Goal: Find specific page/section: Find specific page/section

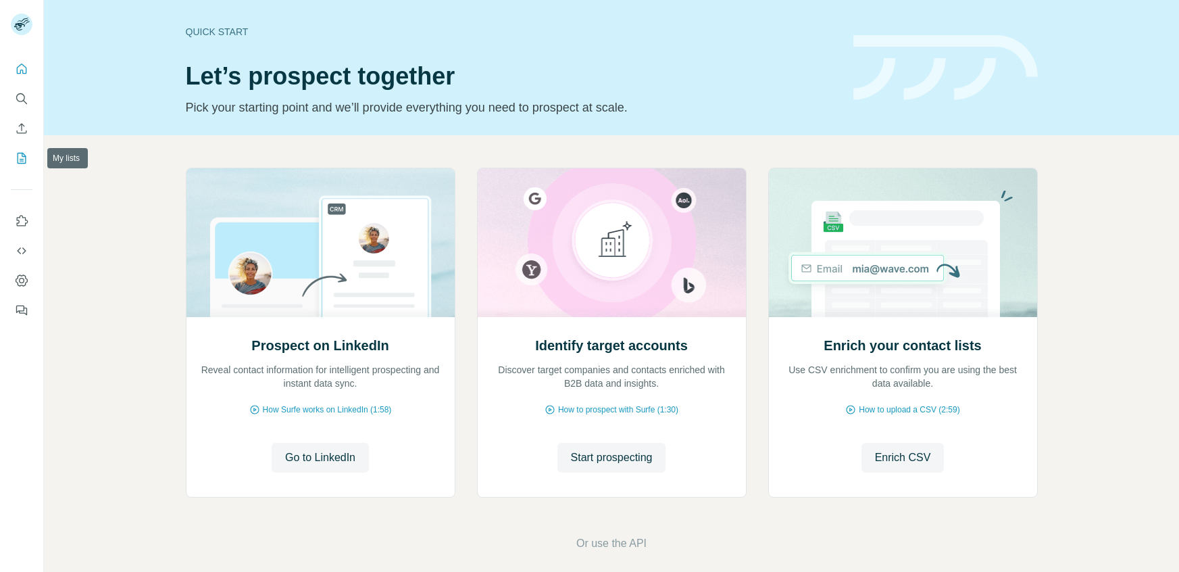
click at [24, 151] on icon "My lists" at bounding box center [22, 158] width 14 height 14
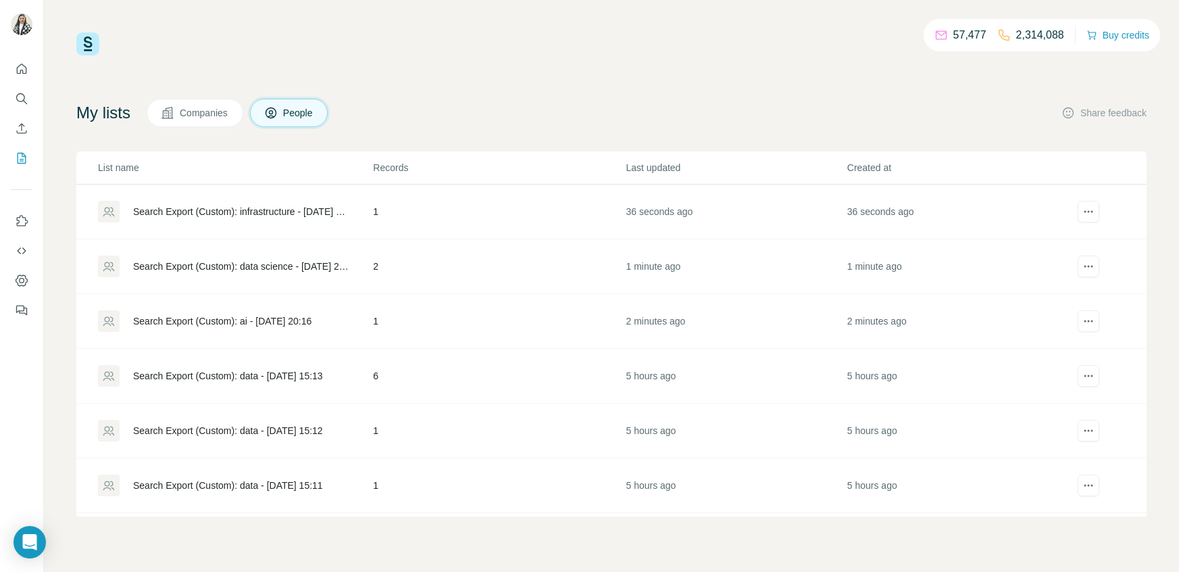
click at [564, 100] on div "My lists Companies People Share feedback" at bounding box center [611, 113] width 1071 height 28
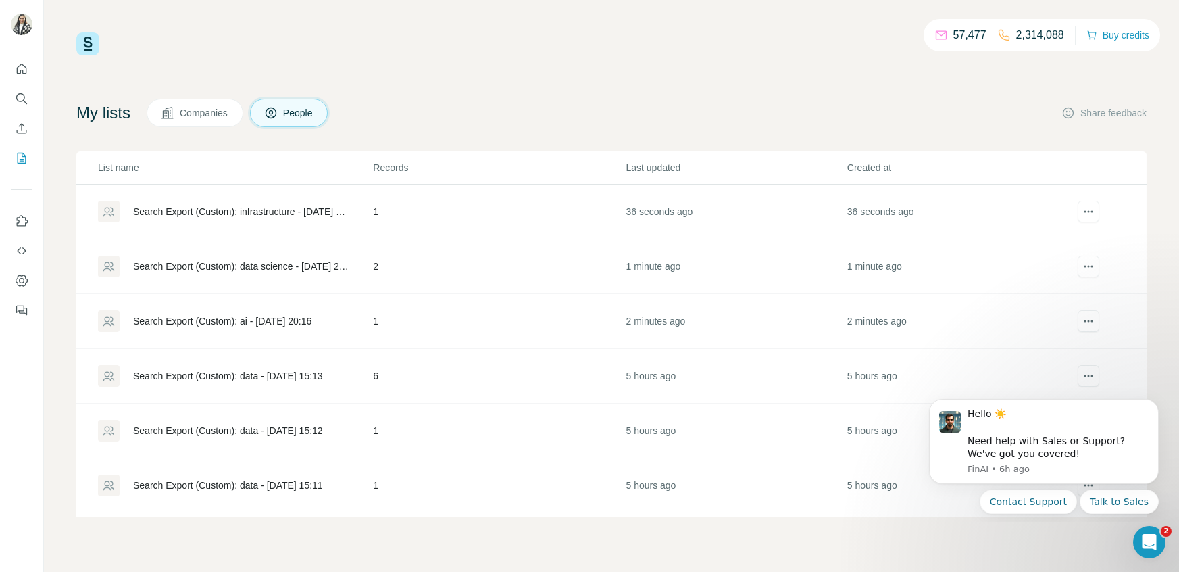
click at [393, 36] on div "57,477 2,314,088 Buy credits" at bounding box center [611, 43] width 1071 height 23
click at [1156, 403] on icon "Dismiss notification" at bounding box center [1155, 402] width 7 height 7
click at [1152, 406] on icon "Dismiss notification" at bounding box center [1155, 402] width 7 height 7
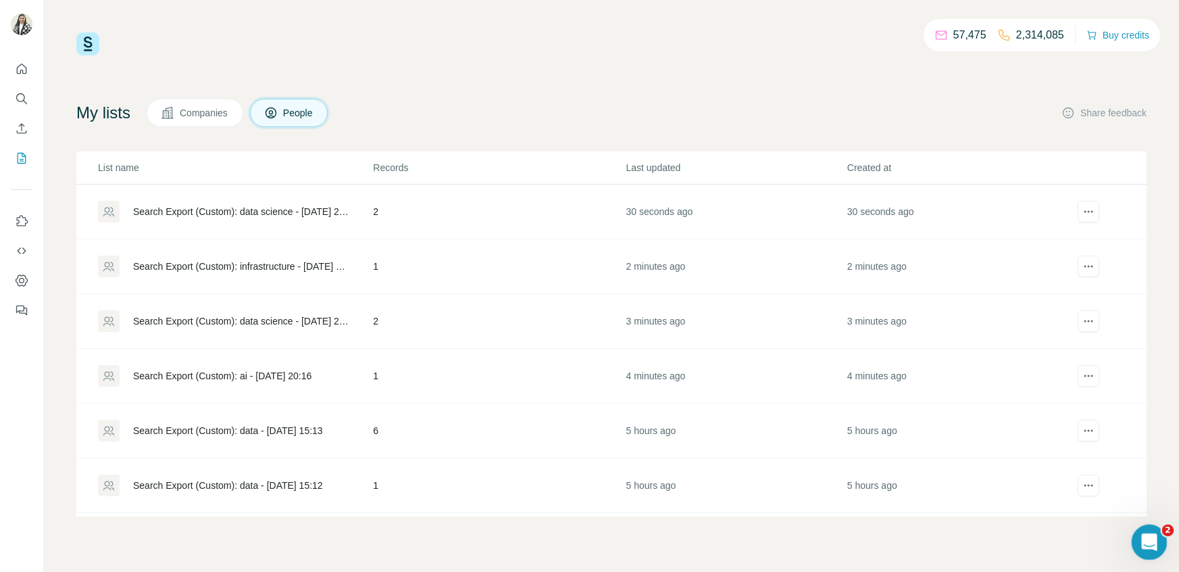
click at [1153, 539] on icon "Open Intercom Messenger" at bounding box center [1148, 540] width 22 height 22
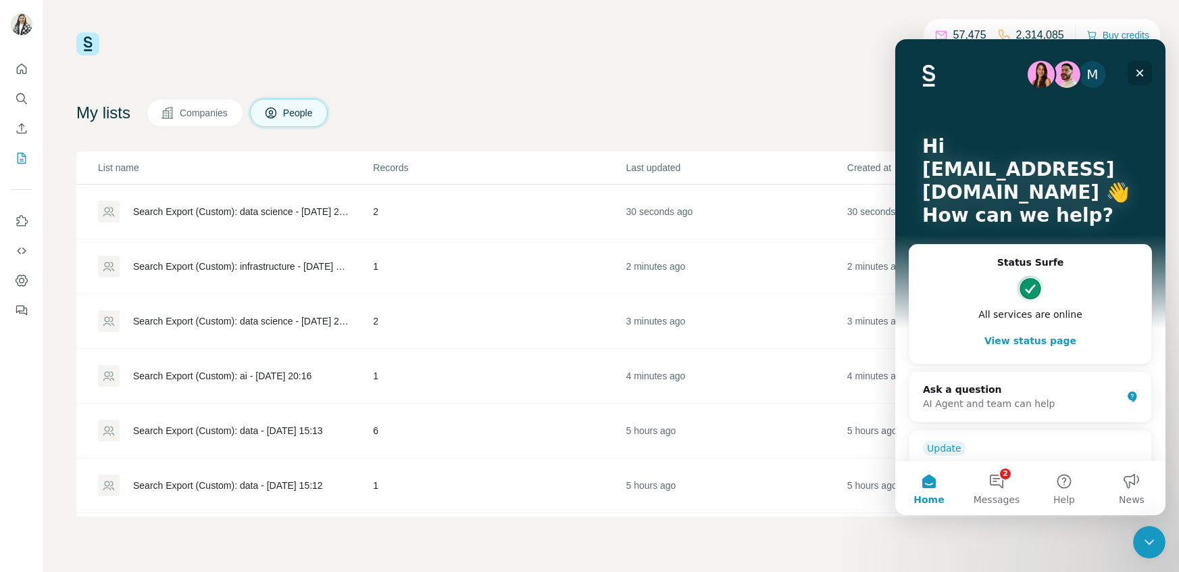
click at [1137, 75] on icon "Close" at bounding box center [1140, 73] width 11 height 11
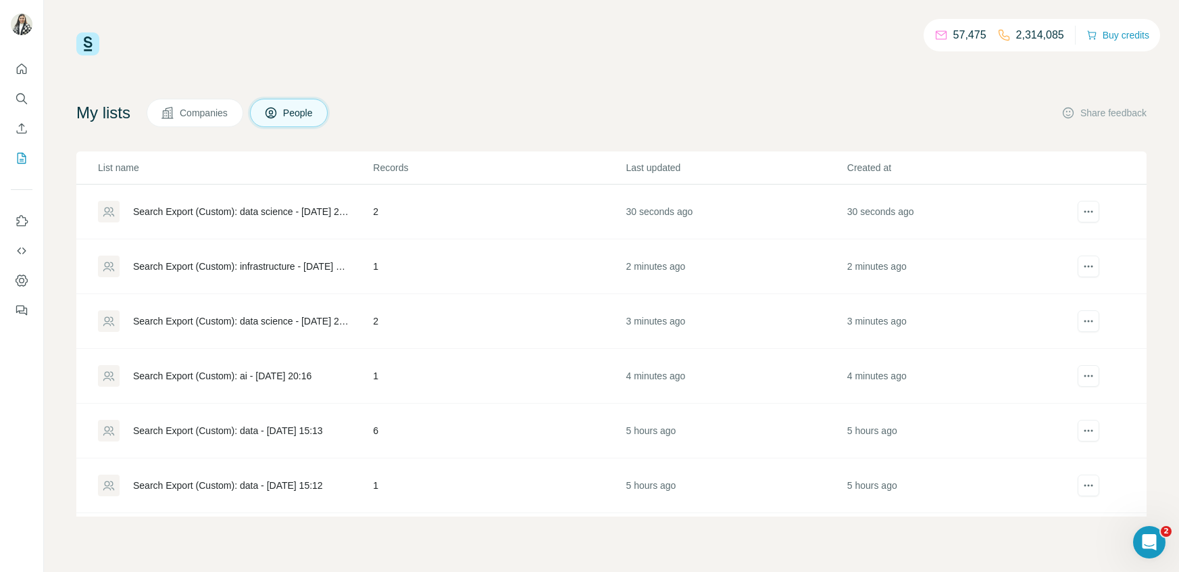
click at [438, 90] on div "57,475 2,314,085 Buy credits My lists Companies People Share feedback List name…" at bounding box center [611, 274] width 1071 height 484
